Goal: Information Seeking & Learning: Learn about a topic

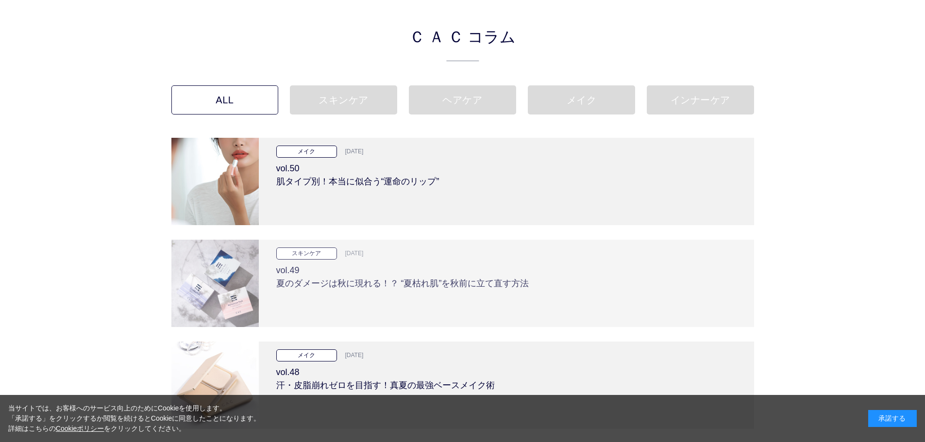
scroll to position [97, 0]
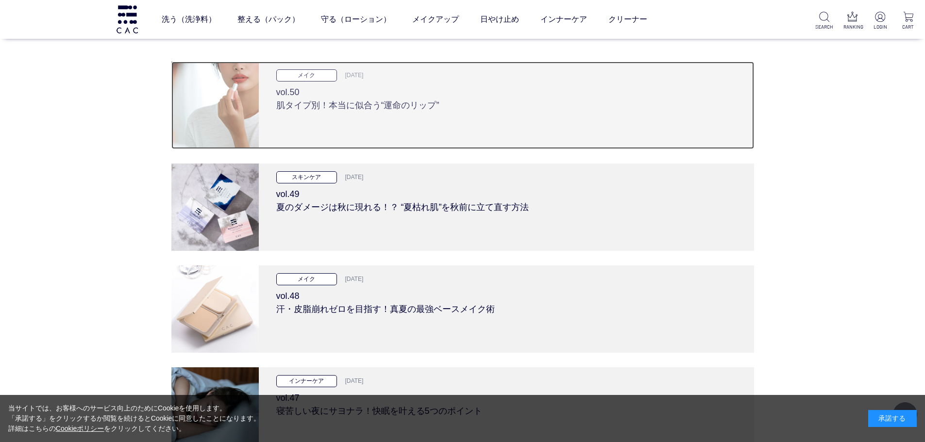
click at [413, 109] on h3 "vol.50 肌タイプ別！本当に似合う“運命のリップ”" at bounding box center [506, 97] width 460 height 31
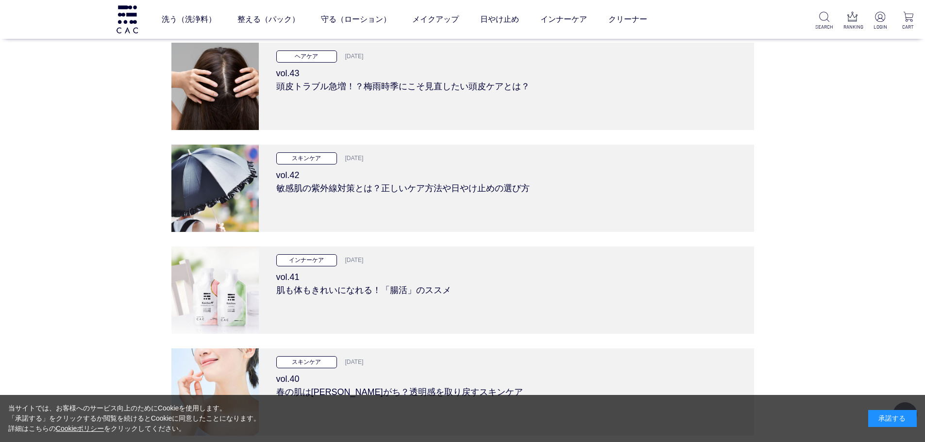
scroll to position [971, 0]
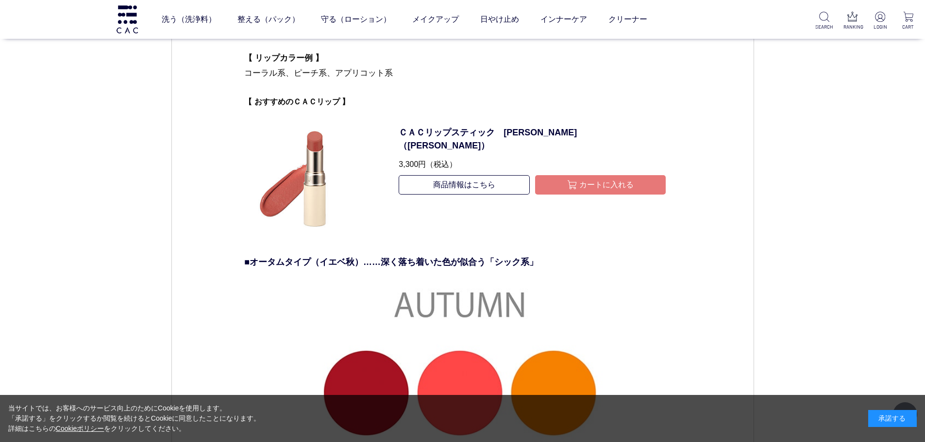
scroll to position [2428, 0]
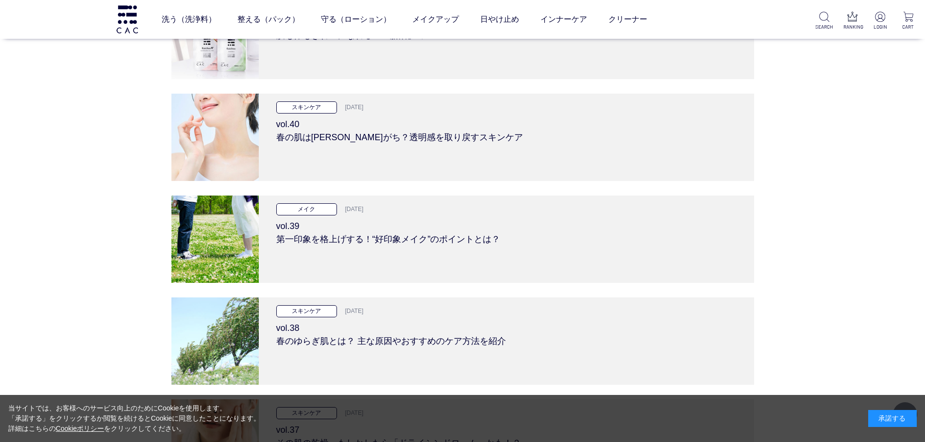
scroll to position [1117, 0]
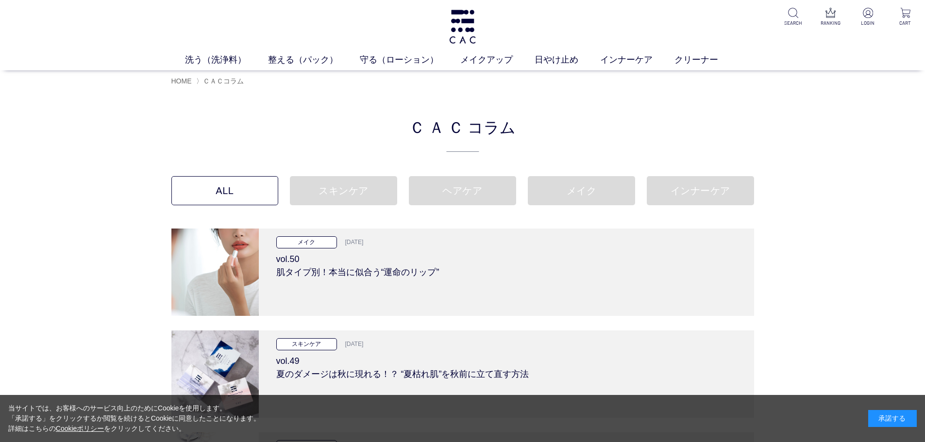
click at [249, 189] on link "ALL" at bounding box center [224, 190] width 107 height 29
